Goal: Find specific page/section: Find specific page/section

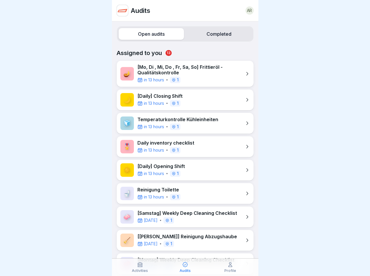
click at [150, 34] on label "Open audits" at bounding box center [151, 34] width 65 height 12
click at [215, 34] on label "Completed" at bounding box center [218, 34] width 65 height 12
click at [140, 267] on icon at bounding box center [140, 265] width 6 height 6
click at [185, 267] on icon at bounding box center [185, 265] width 6 height 6
click at [230, 267] on icon at bounding box center [230, 265] width 6 height 6
